Goal: Information Seeking & Learning: Understand process/instructions

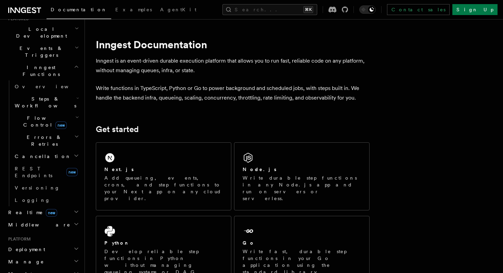
scroll to position [162, 0]
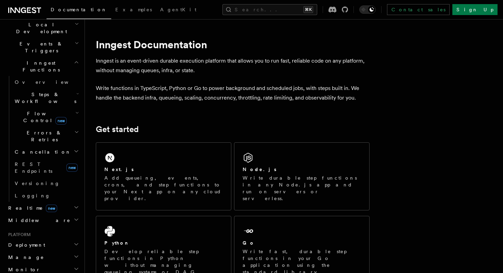
click at [26, 241] on span "Deployment" at bounding box center [25, 244] width 40 height 7
click at [34, 254] on span "Overview" at bounding box center [50, 257] width 70 height 7
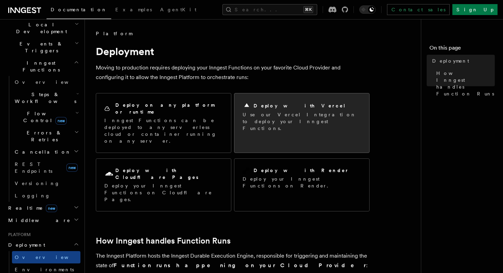
click at [283, 126] on div "Deploy with Vercel Use our Vercel Integration to deploy your Inngest Functions." at bounding box center [301, 116] width 135 height 47
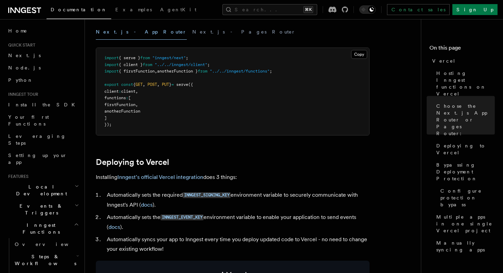
scroll to position [146, 0]
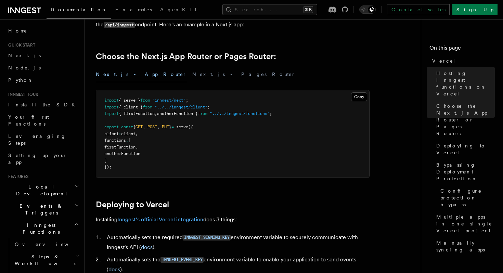
click at [182, 221] on link "Inngest's official Vercel integration" at bounding box center [160, 219] width 86 height 6
